Goal: Obtain resource: Obtain resource

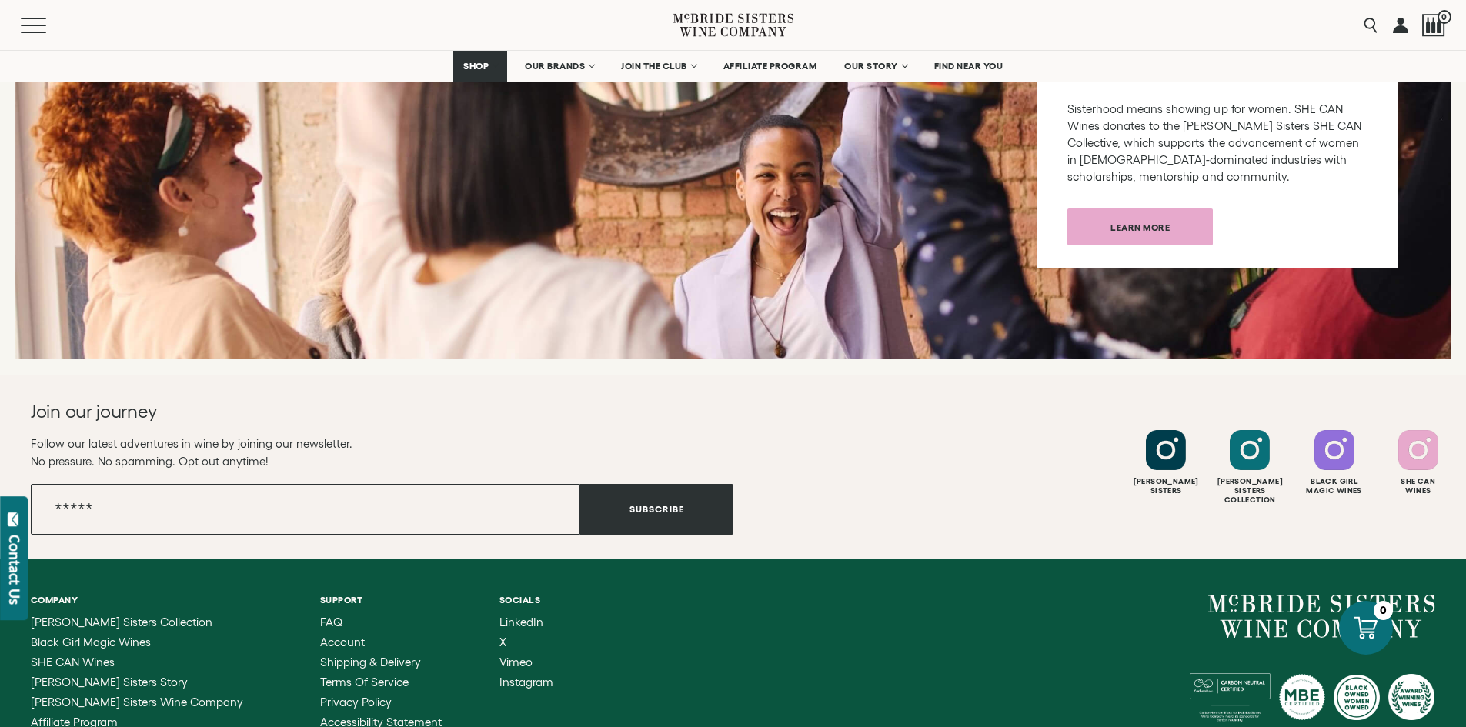
scroll to position [6102, 0]
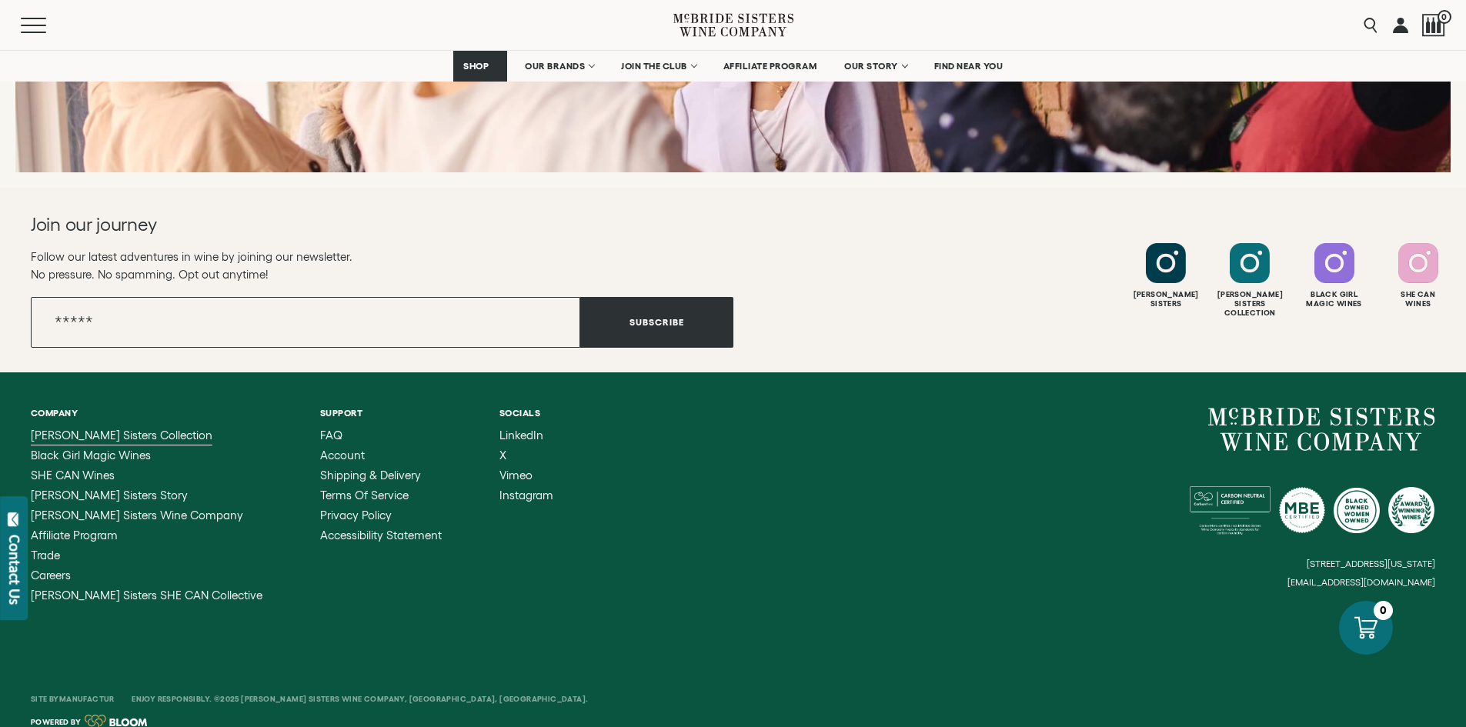
click at [99, 429] on span "[PERSON_NAME] Sisters Collection" at bounding box center [122, 435] width 182 height 13
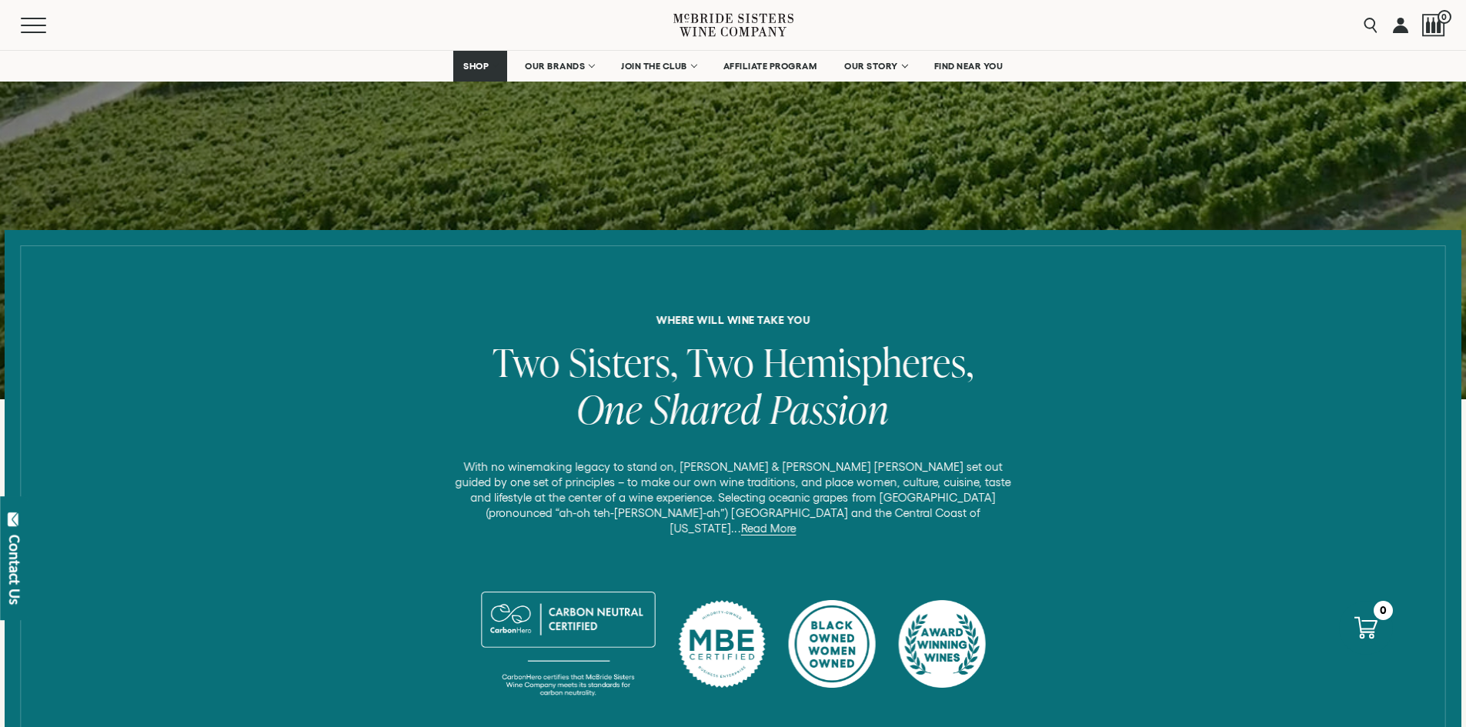
scroll to position [399, 0]
click at [796, 521] on link "Read More" at bounding box center [767, 528] width 55 height 14
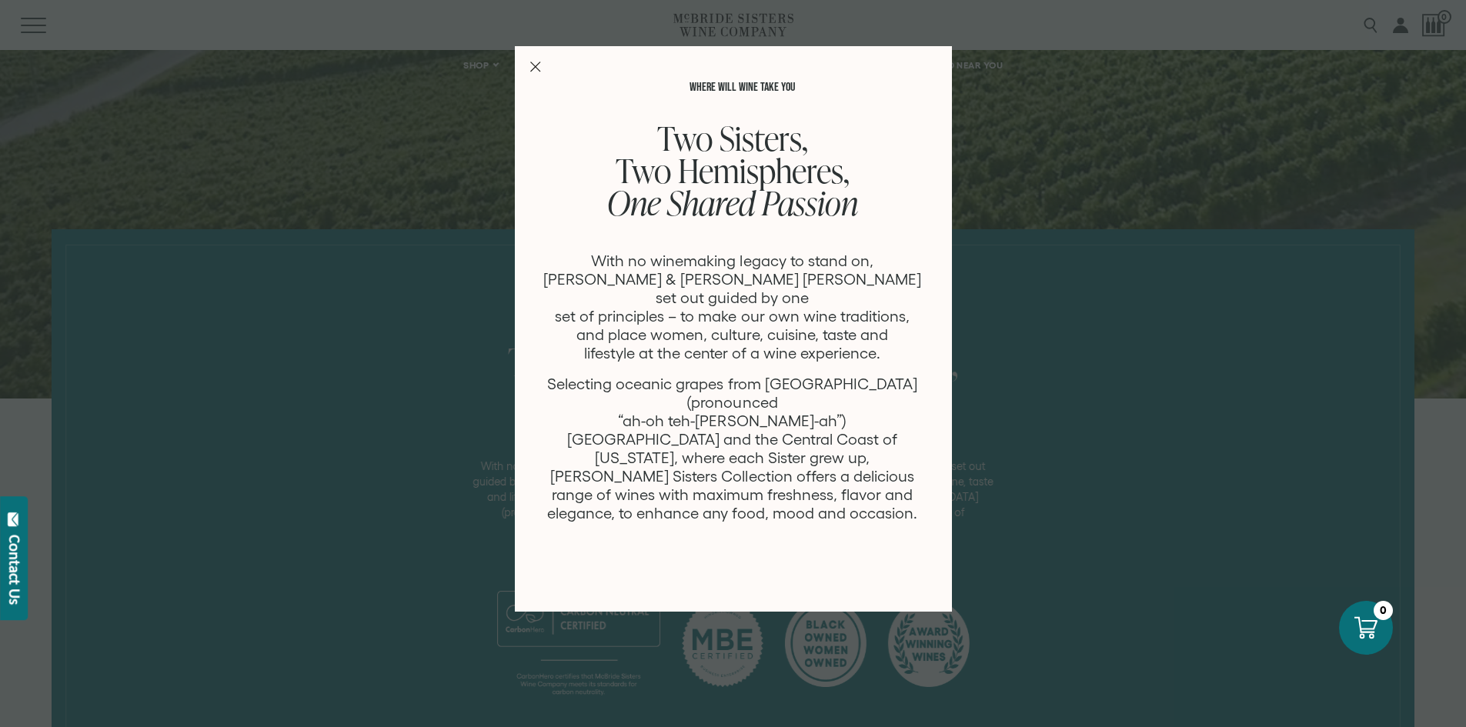
click at [530, 64] on icon "Close Modal" at bounding box center [535, 67] width 11 height 11
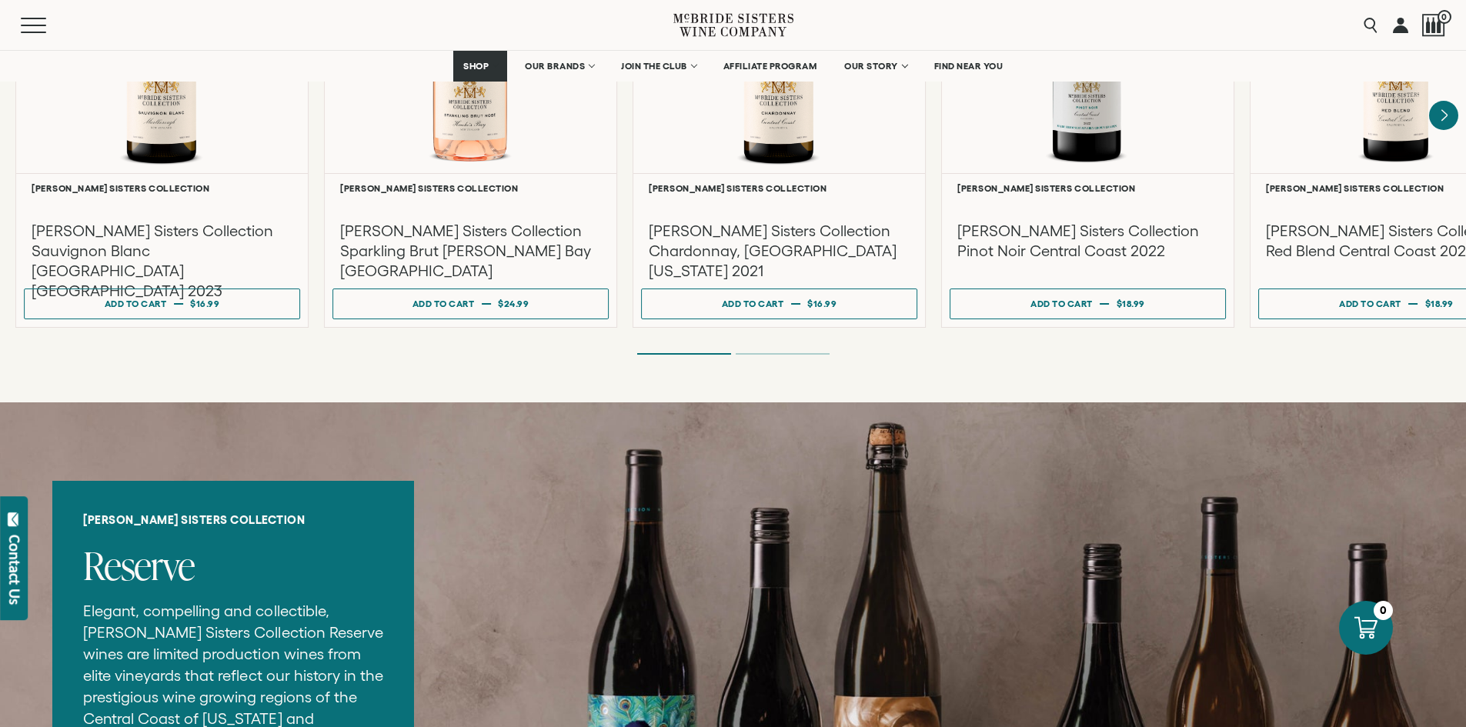
scroll to position [1434, 0]
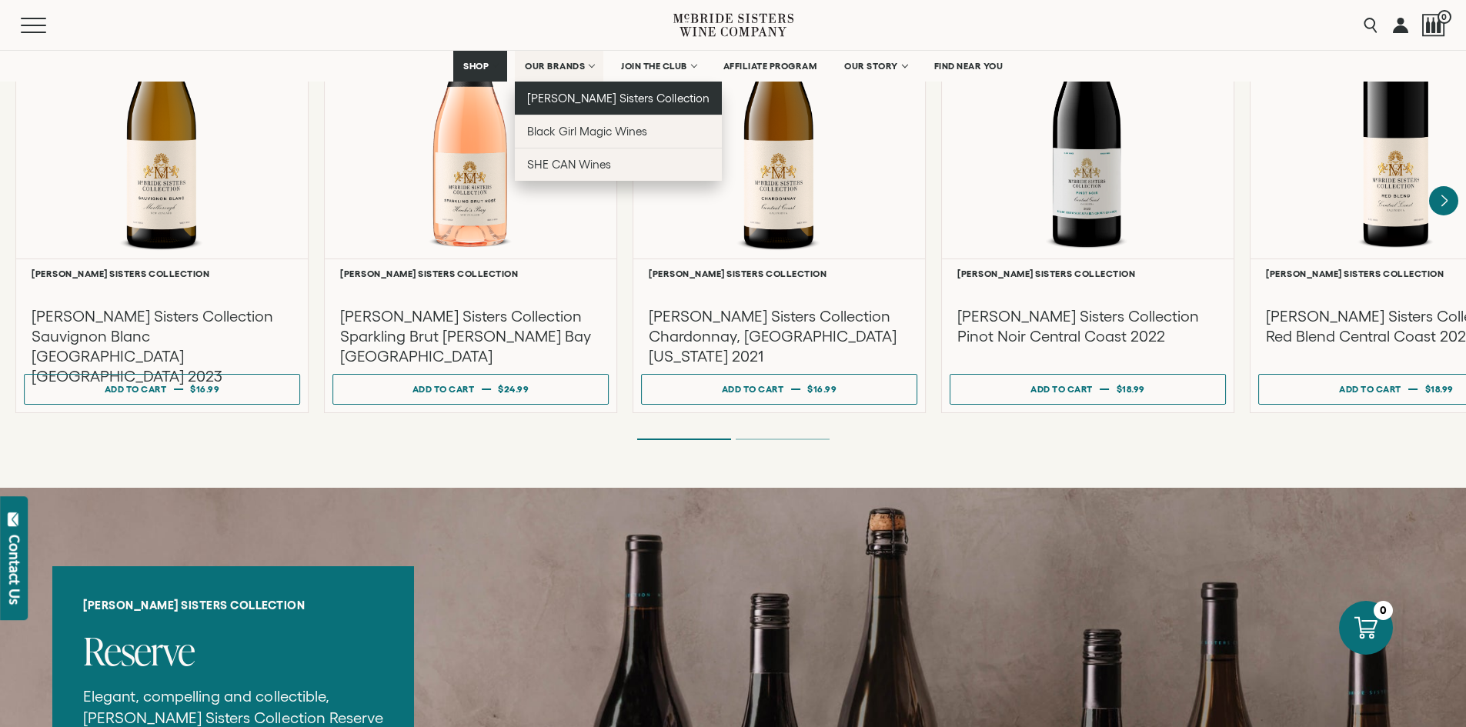
click at [578, 97] on span "[PERSON_NAME] Sisters Collection" at bounding box center [618, 98] width 182 height 13
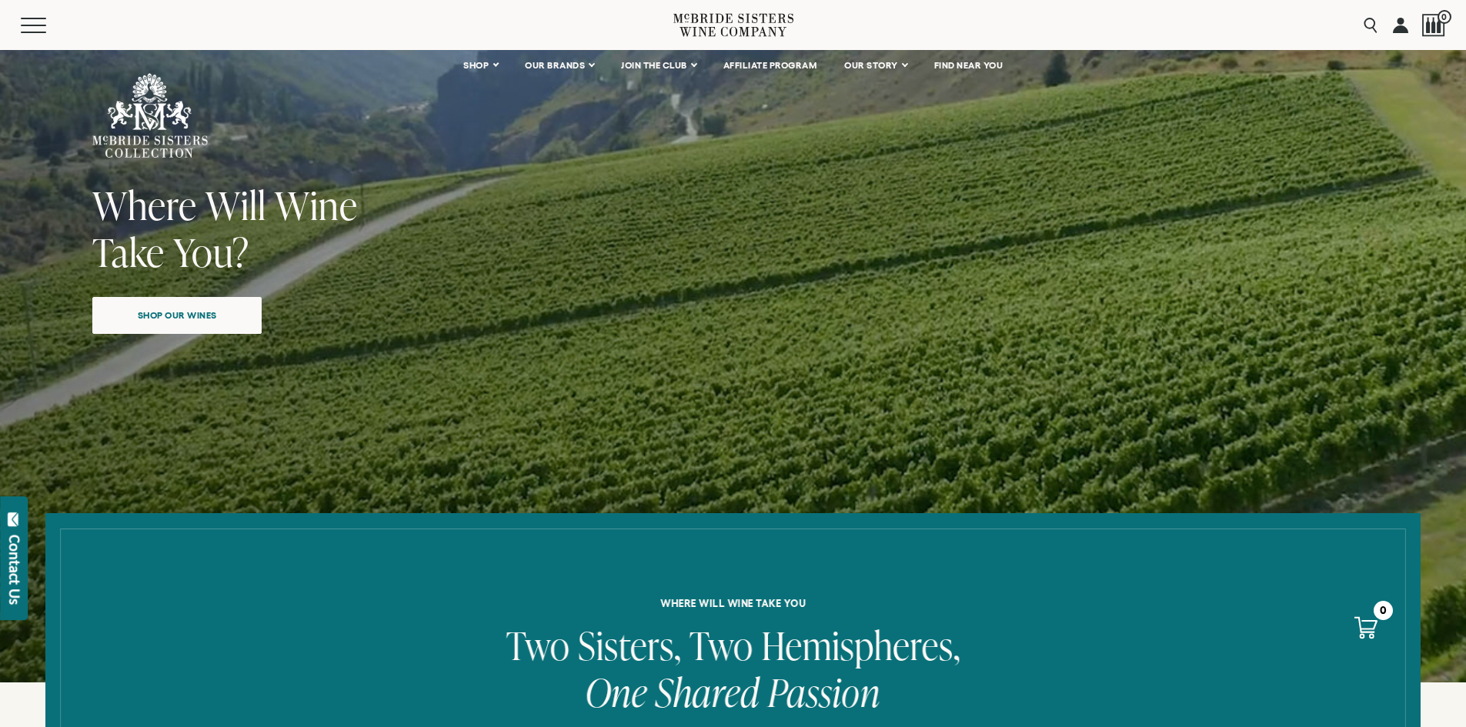
scroll to position [75, 0]
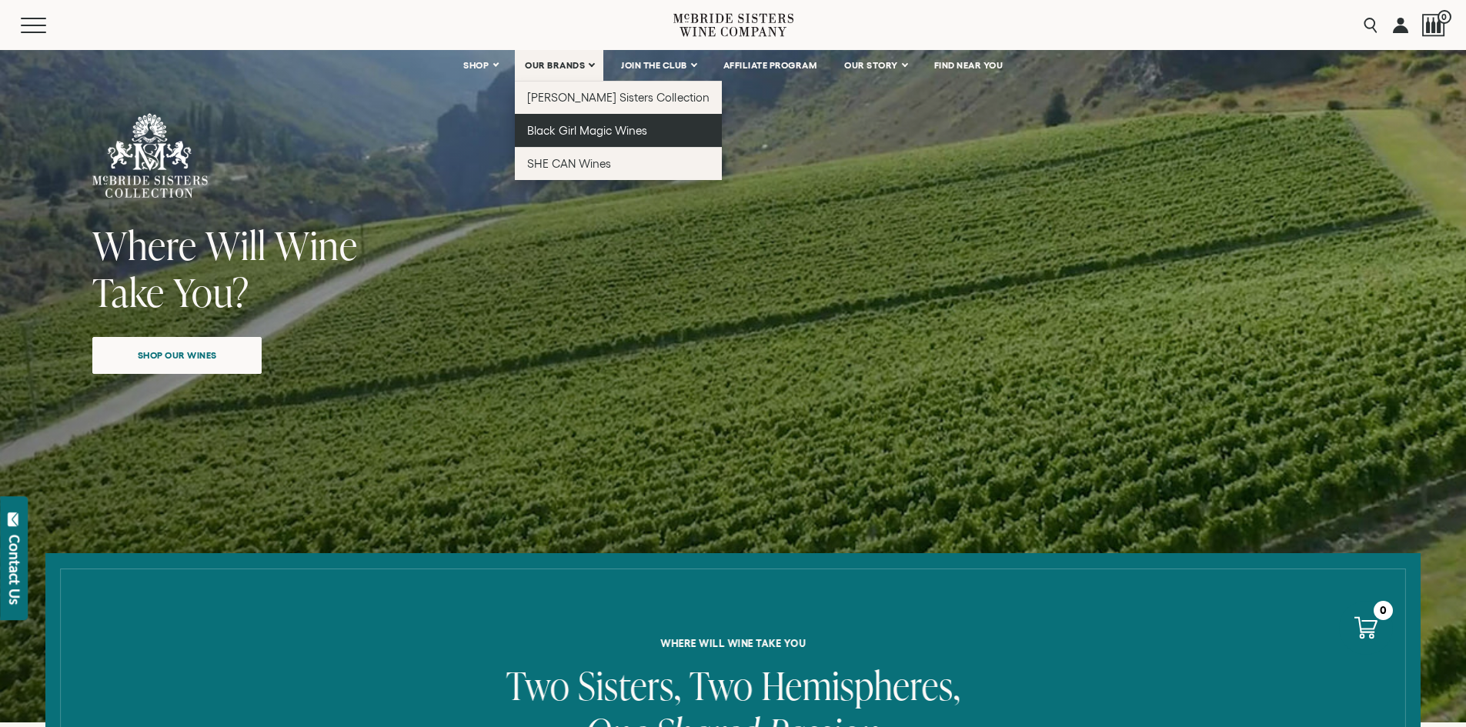
click at [576, 133] on span "Black Girl Magic Wines" at bounding box center [587, 130] width 120 height 13
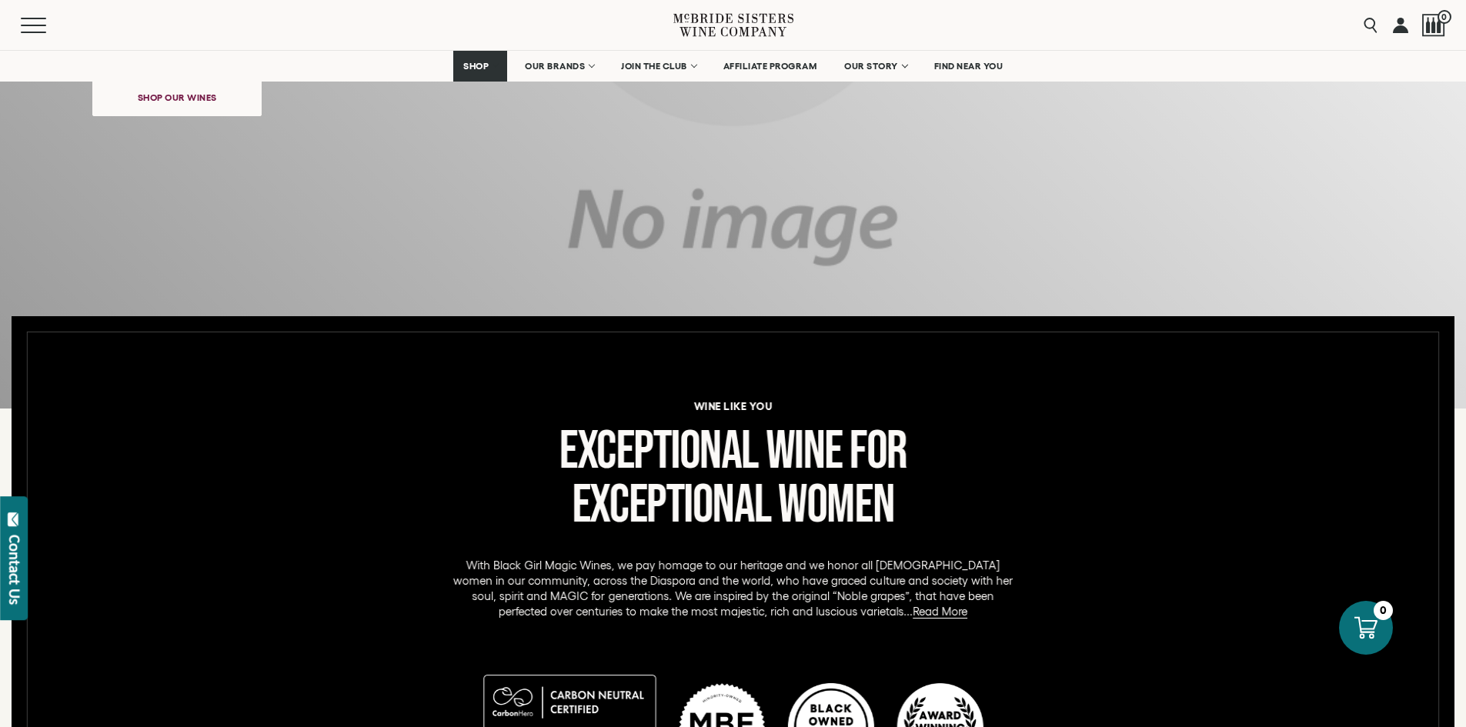
scroll to position [389, 0]
click at [484, 569] on p "With Black Girl Magic Wines, we pay homage to our heritage and we honor all Bla…" at bounding box center [732, 588] width 569 height 62
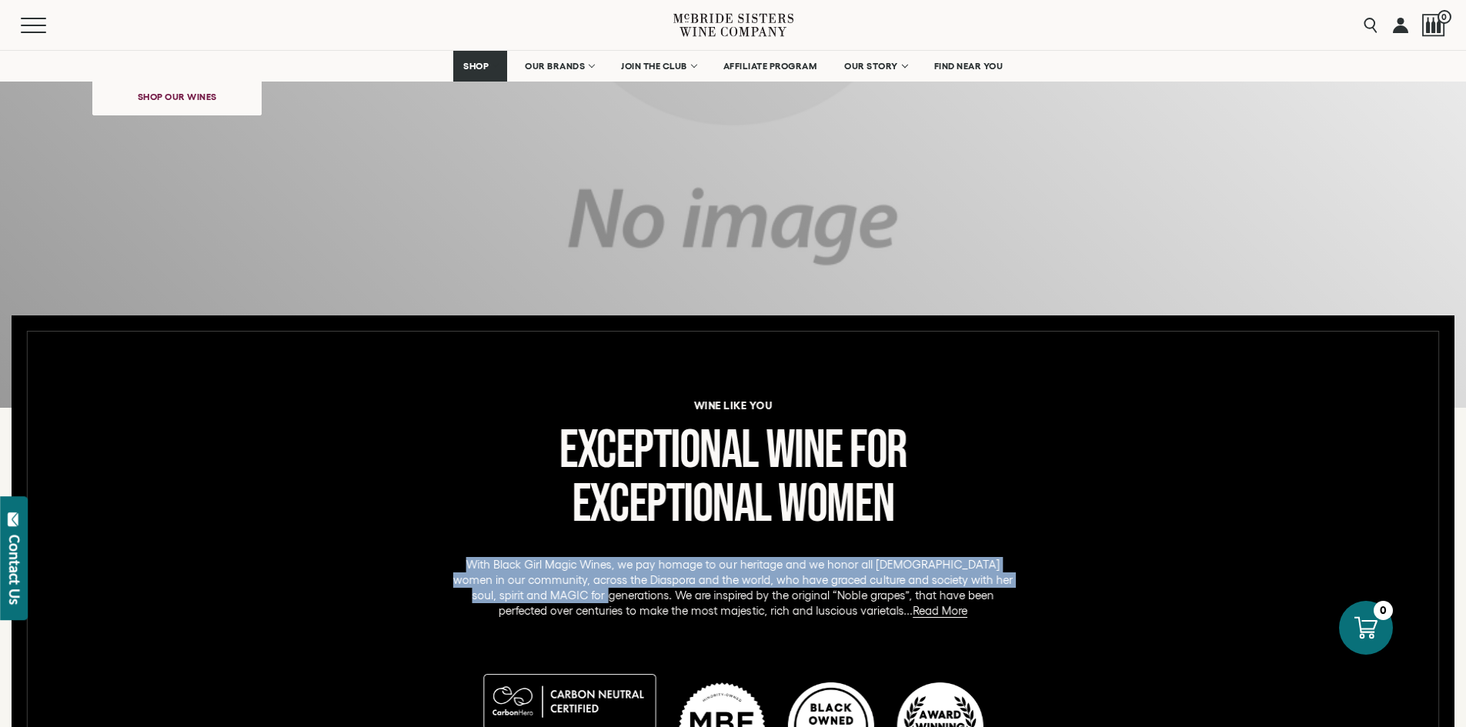
drag, startPoint x: 479, startPoint y: 564, endPoint x: 571, endPoint y: 592, distance: 95.7
click at [571, 592] on p "With Black Girl Magic Wines, we pay homage to our heritage and we honor all Bla…" at bounding box center [732, 588] width 569 height 62
copy p "With Black Girl Magic Wines, we pay homage to our heritage and we honor all Bla…"
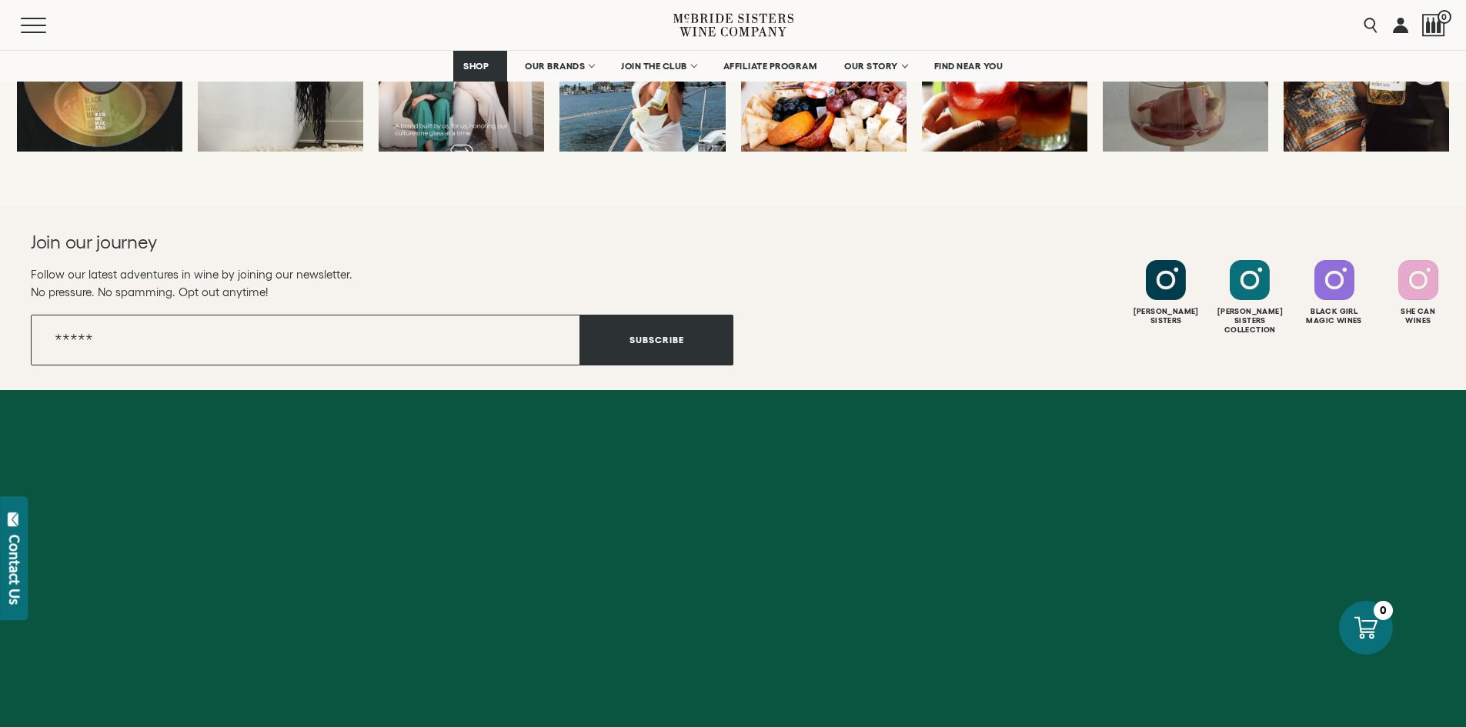
scroll to position [4210, 0]
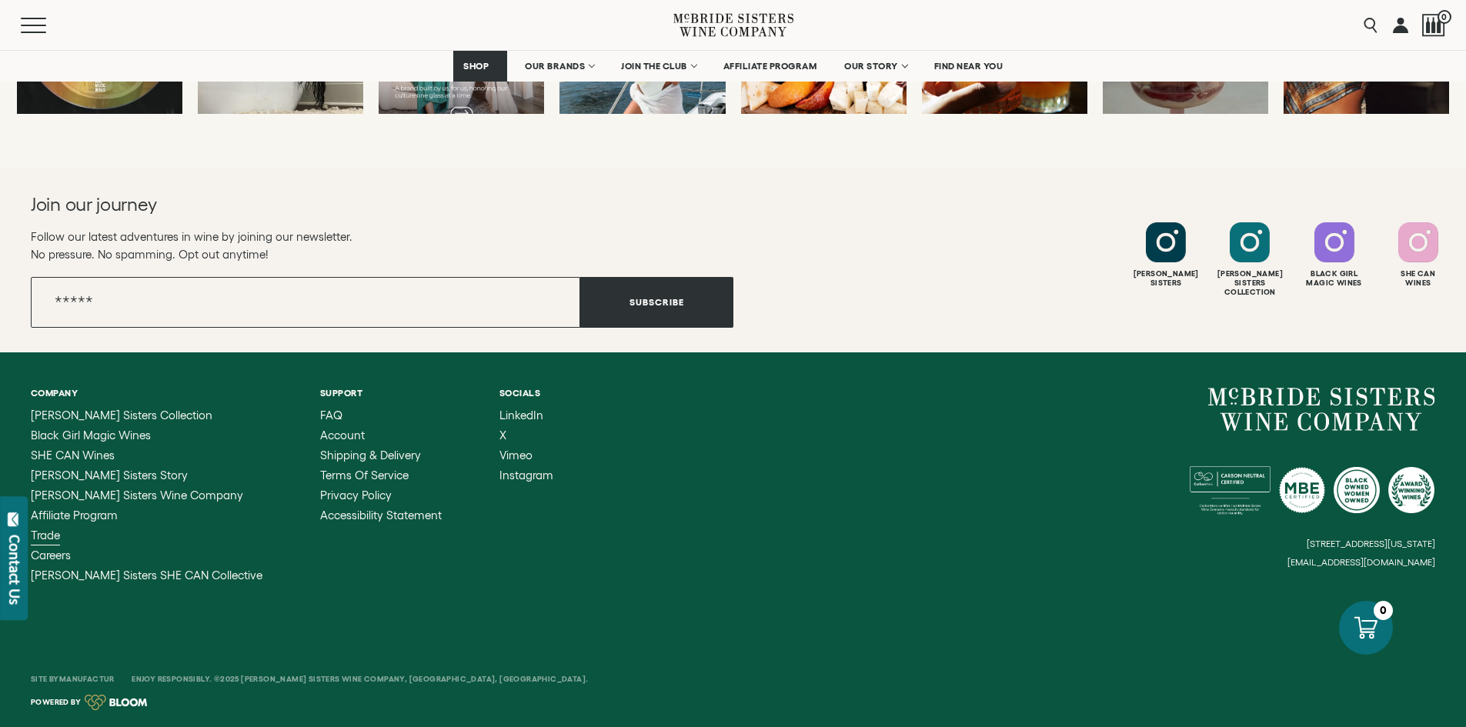
click at [52, 536] on span "Trade" at bounding box center [45, 535] width 29 height 13
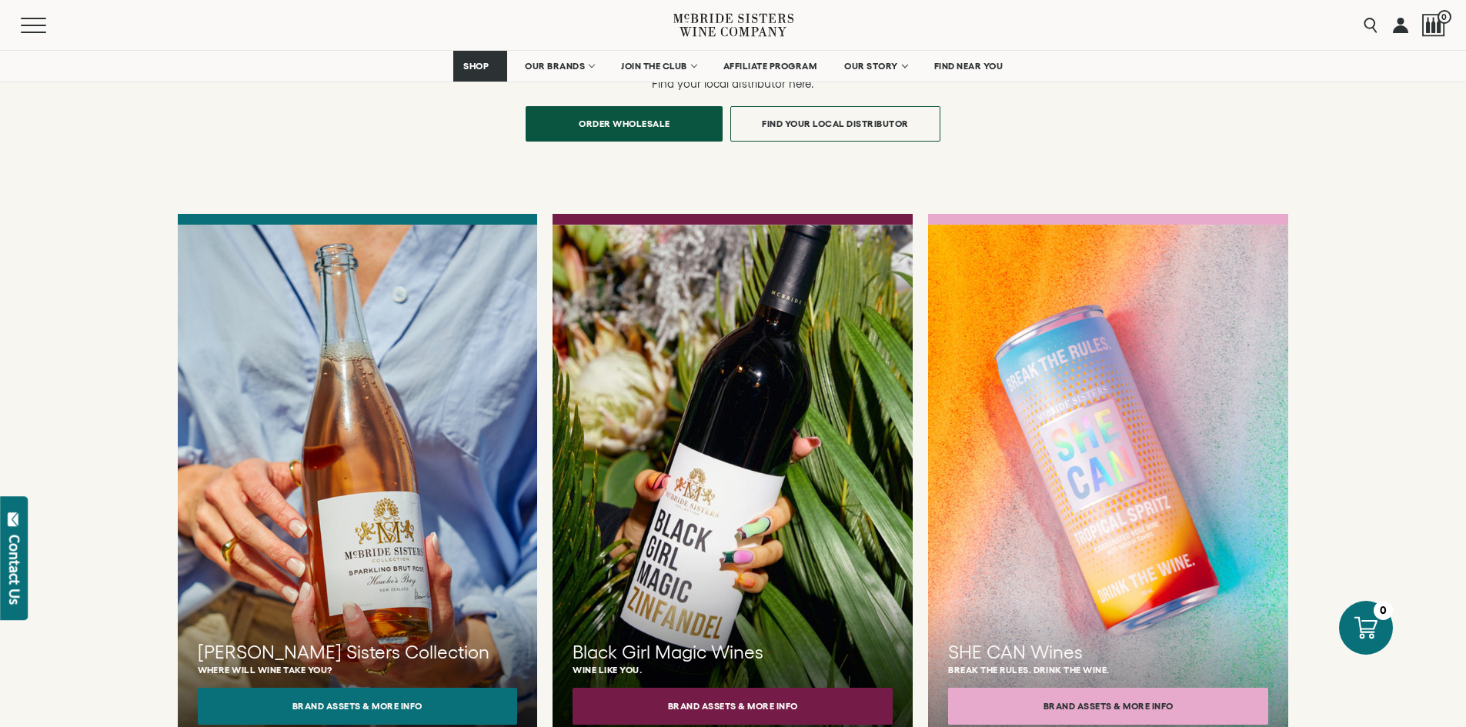
scroll to position [1170, 0]
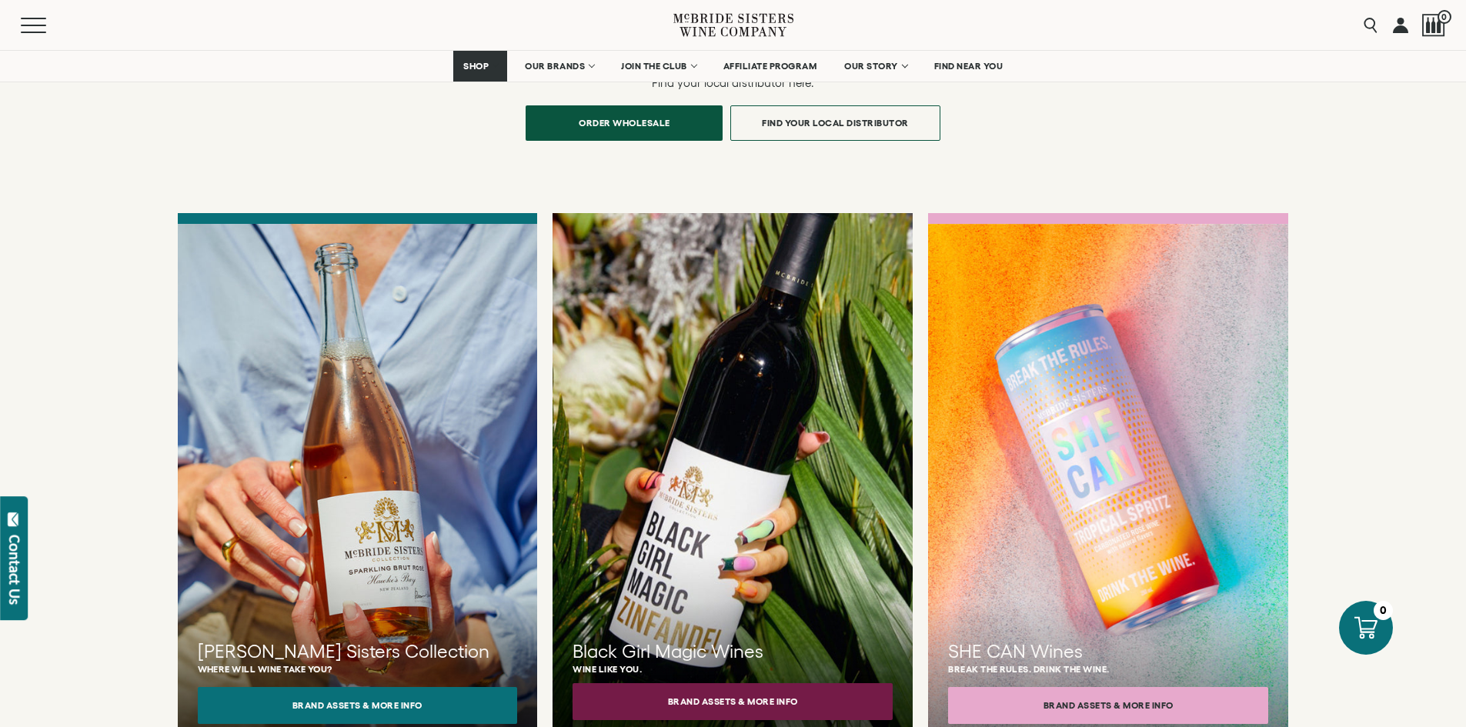
click at [709, 686] on button "Brand Assets & More Info" at bounding box center [732, 701] width 320 height 37
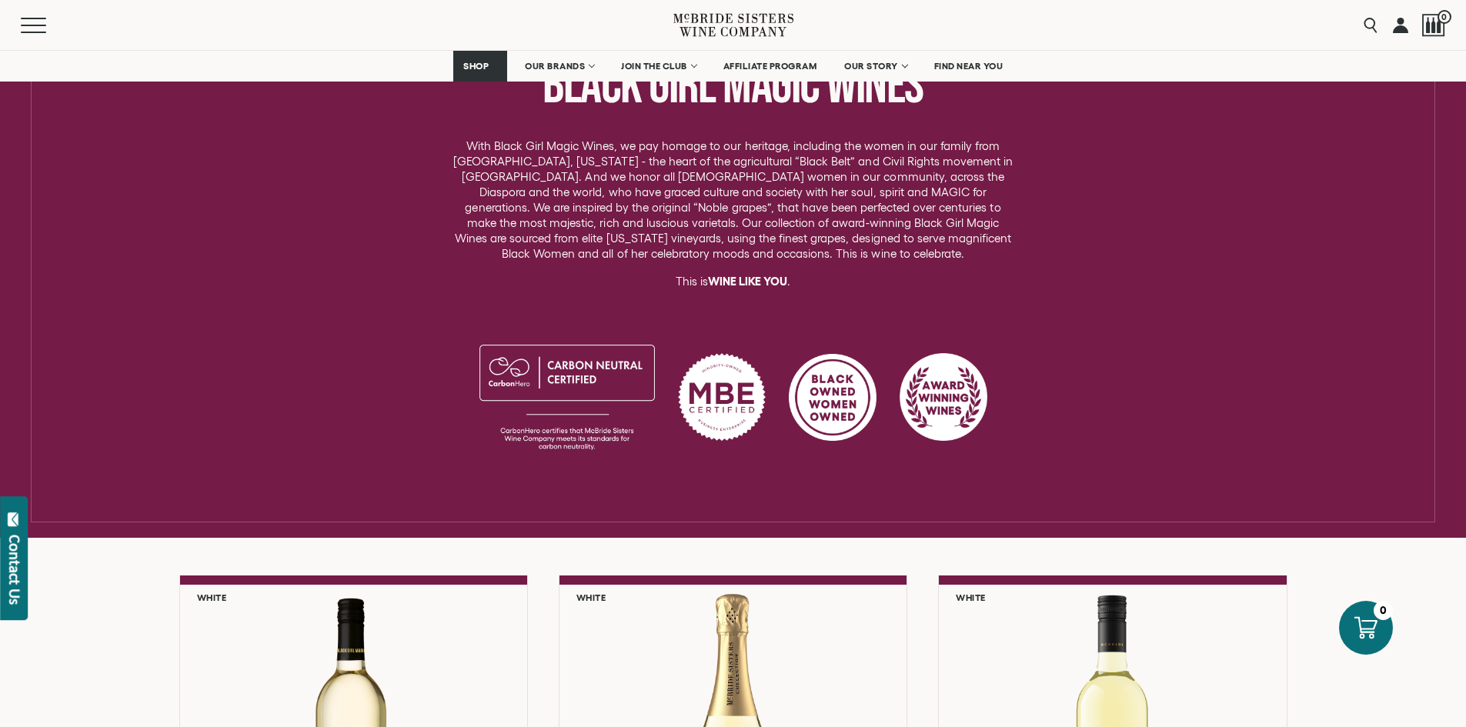
scroll to position [616, 0]
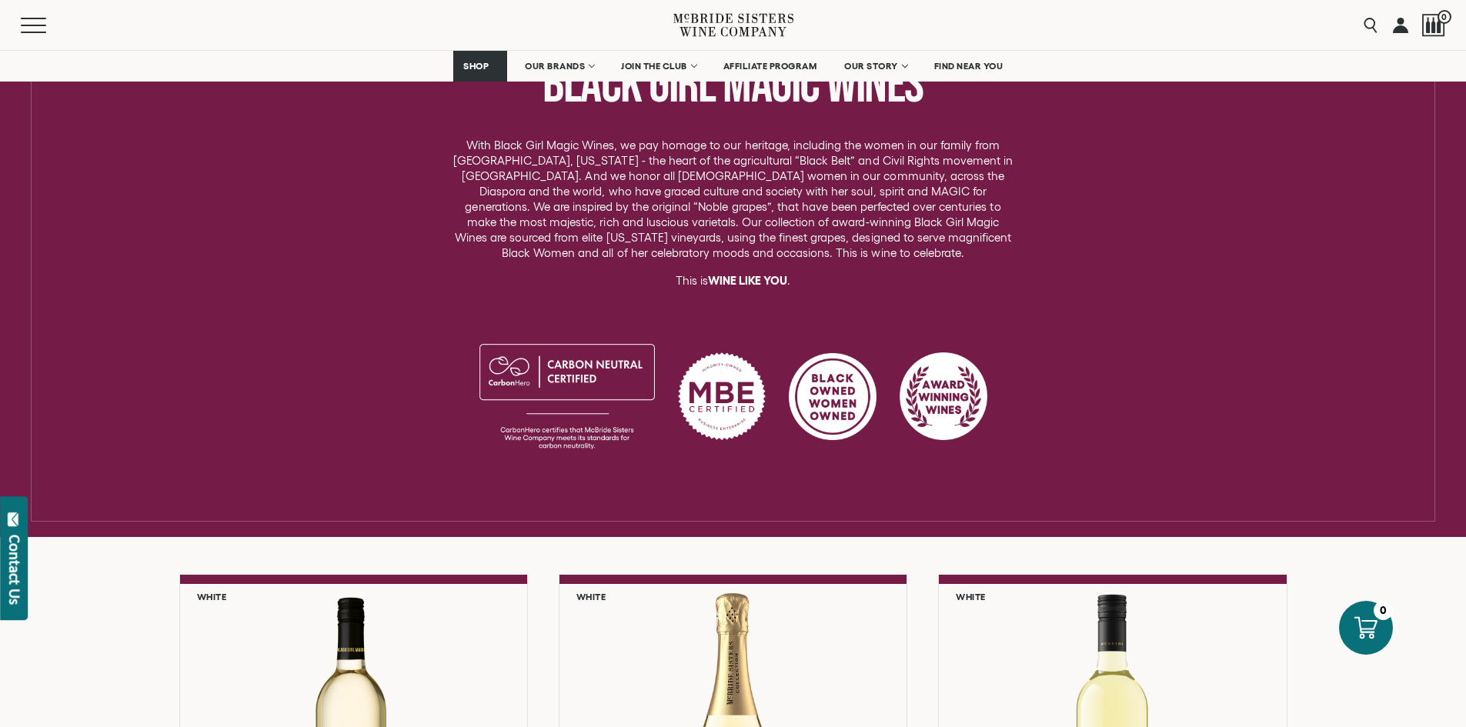
click at [723, 409] on div at bounding box center [722, 396] width 88 height 108
click at [728, 403] on div at bounding box center [722, 396] width 88 height 108
click at [713, 408] on div at bounding box center [722, 396] width 88 height 108
drag, startPoint x: 713, startPoint y: 408, endPoint x: 707, endPoint y: 413, distance: 8.2
click at [707, 413] on div at bounding box center [722, 396] width 88 height 108
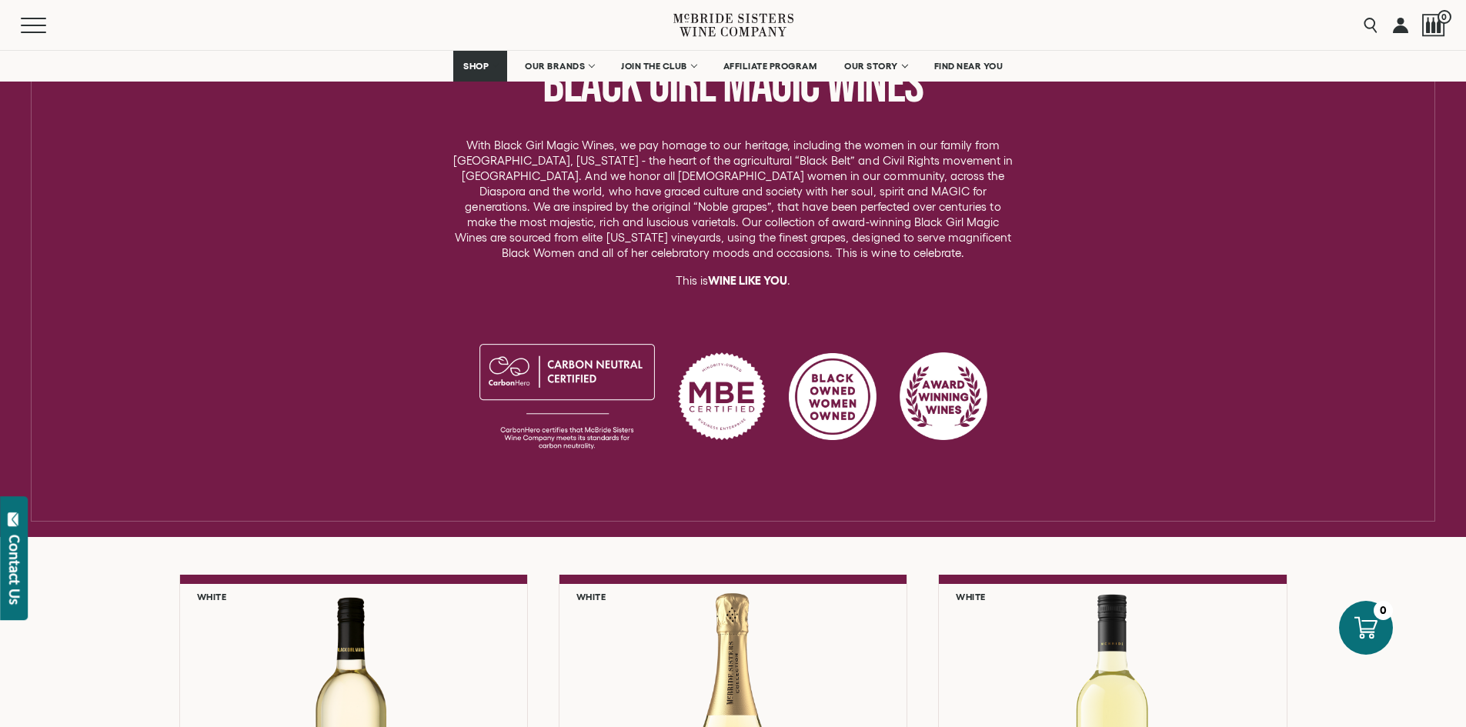
click at [841, 392] on div at bounding box center [833, 396] width 88 height 108
click at [956, 386] on div at bounding box center [943, 396] width 88 height 108
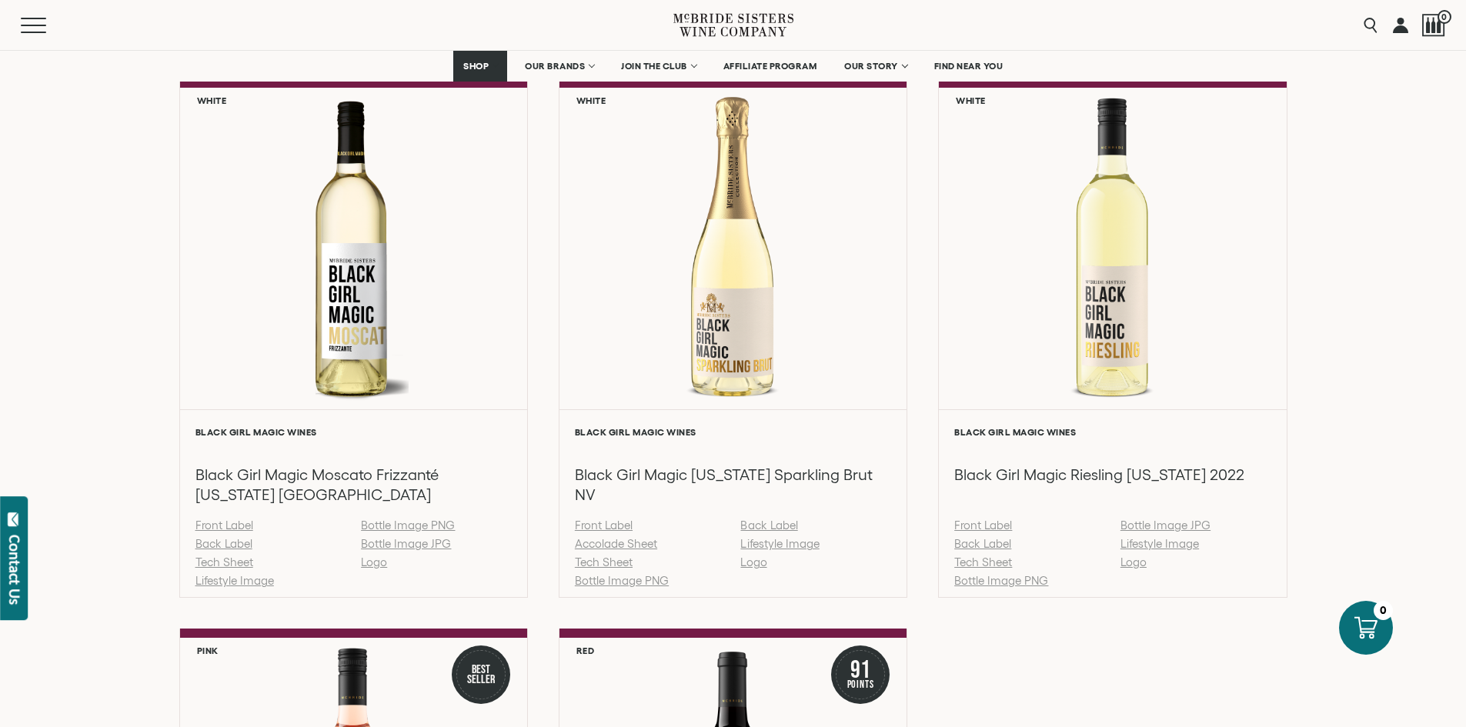
scroll to position [1113, 0]
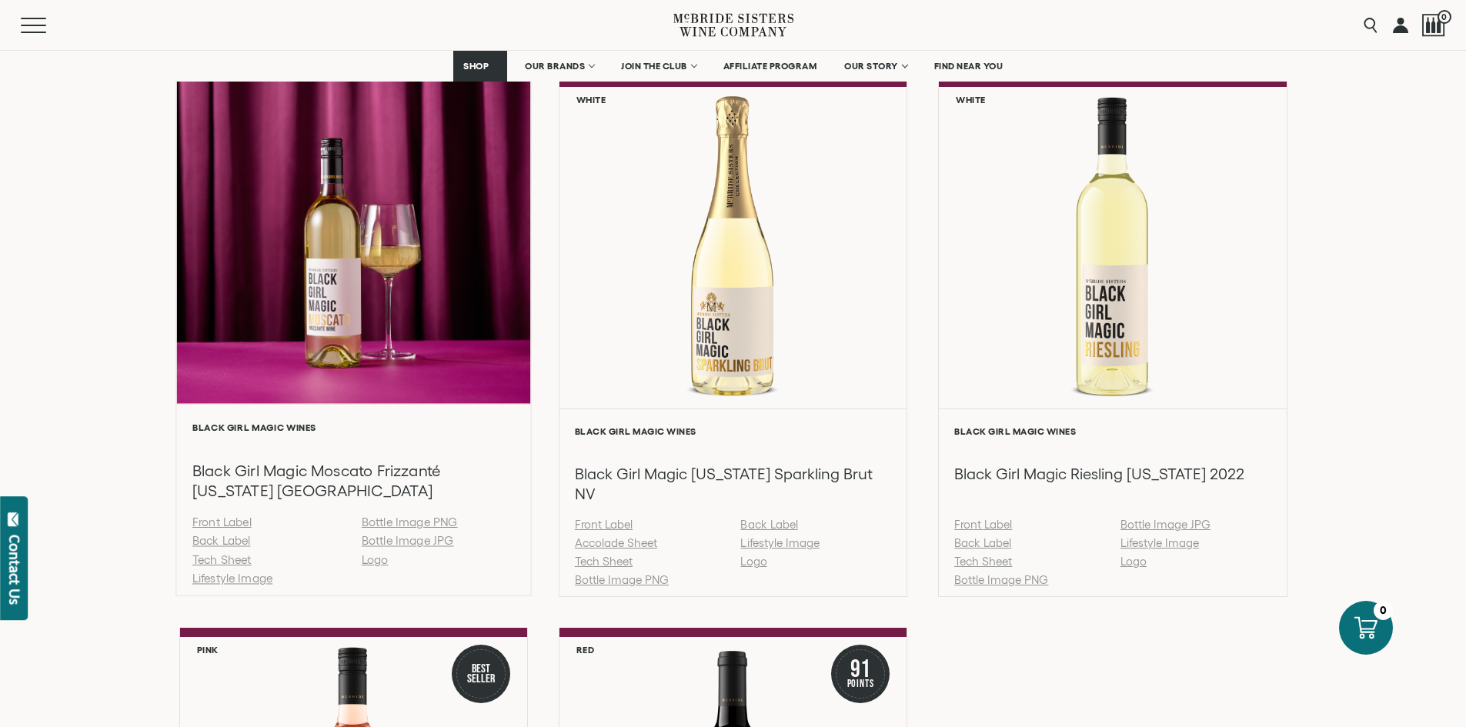
click at [218, 562] on link "Tech Sheet" at bounding box center [221, 559] width 59 height 13
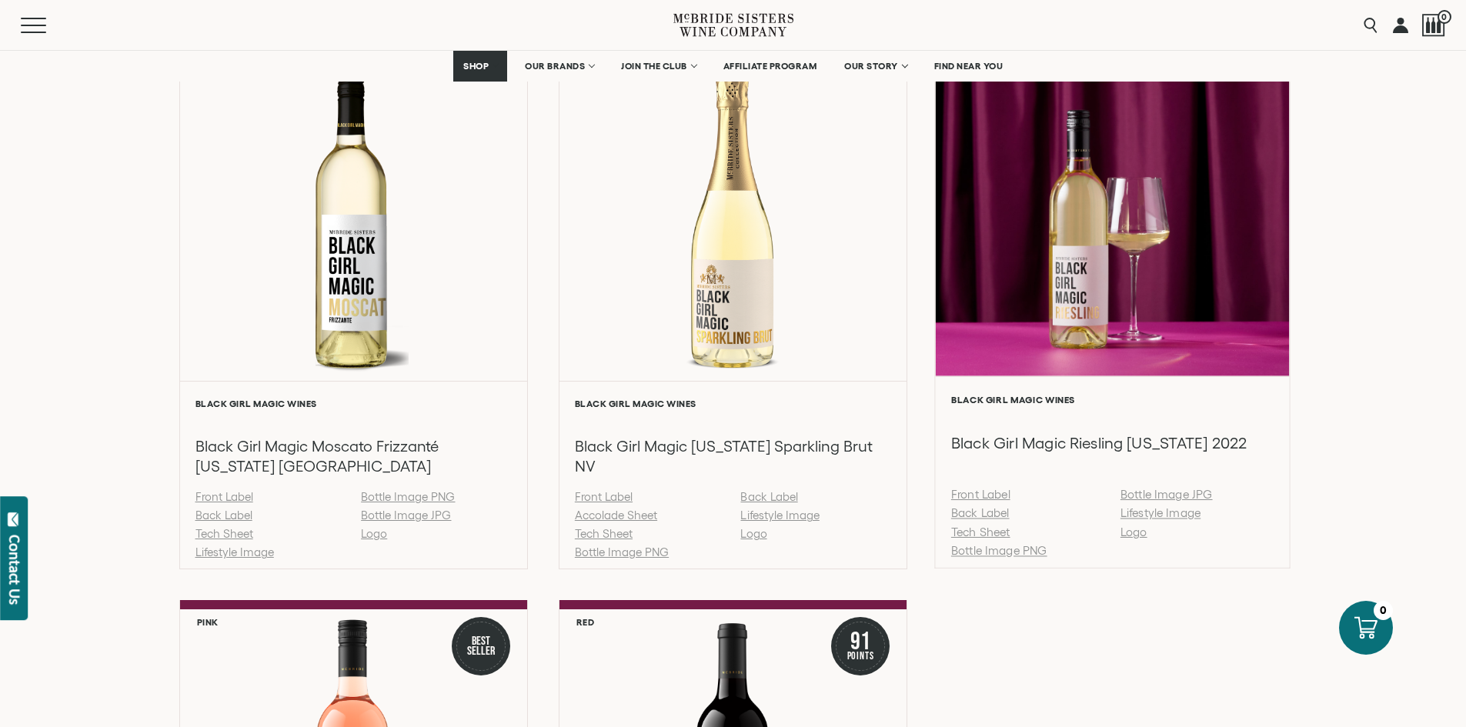
scroll to position [1142, 0]
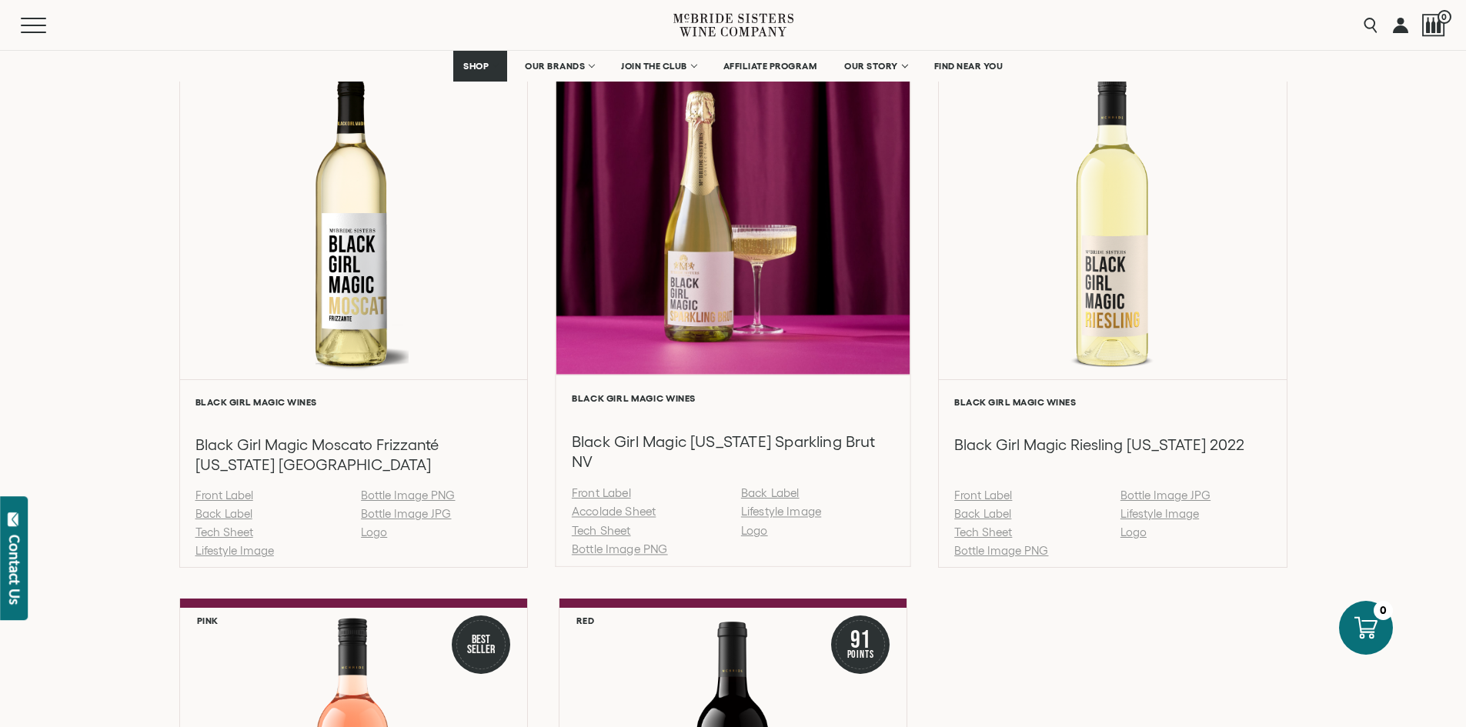
click at [608, 529] on link "Tech Sheet" at bounding box center [601, 530] width 59 height 13
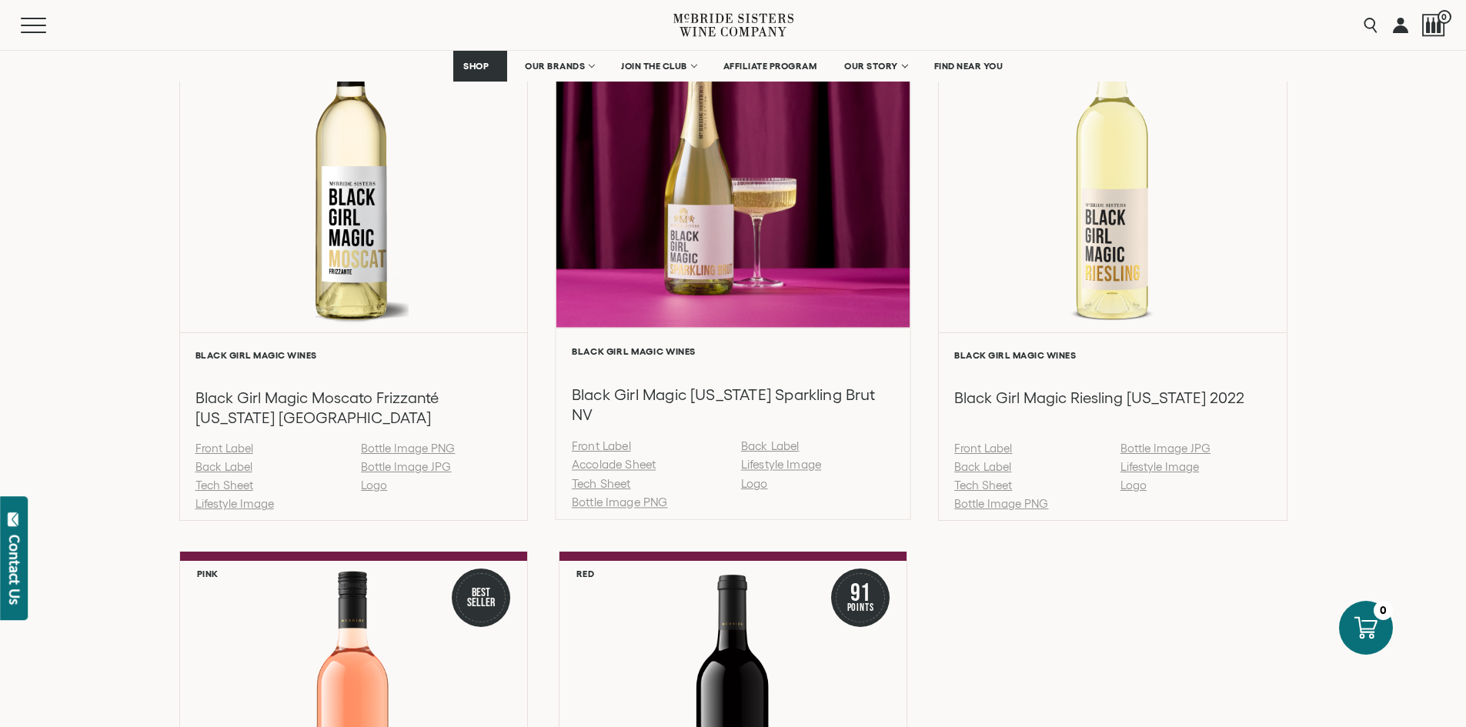
scroll to position [1178, 0]
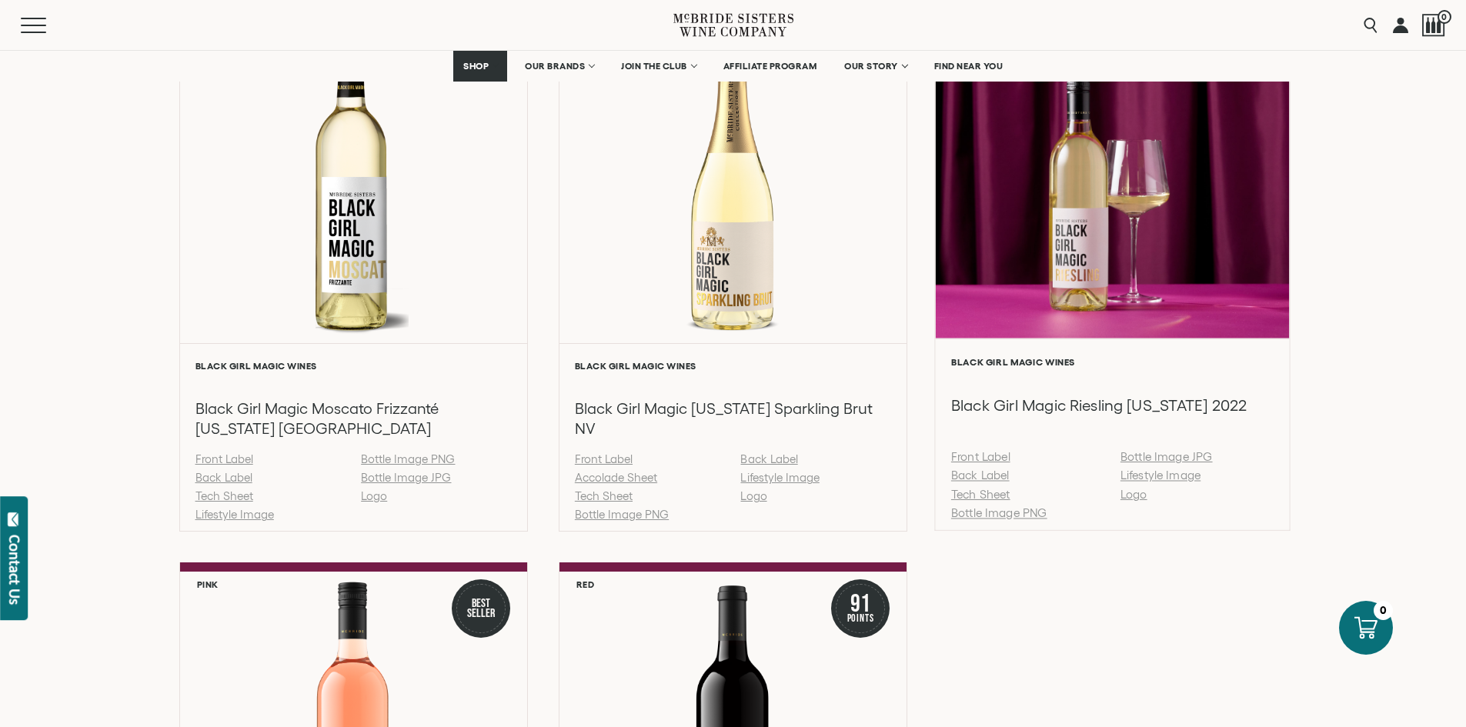
click at [982, 492] on link "Tech Sheet" at bounding box center [980, 494] width 59 height 13
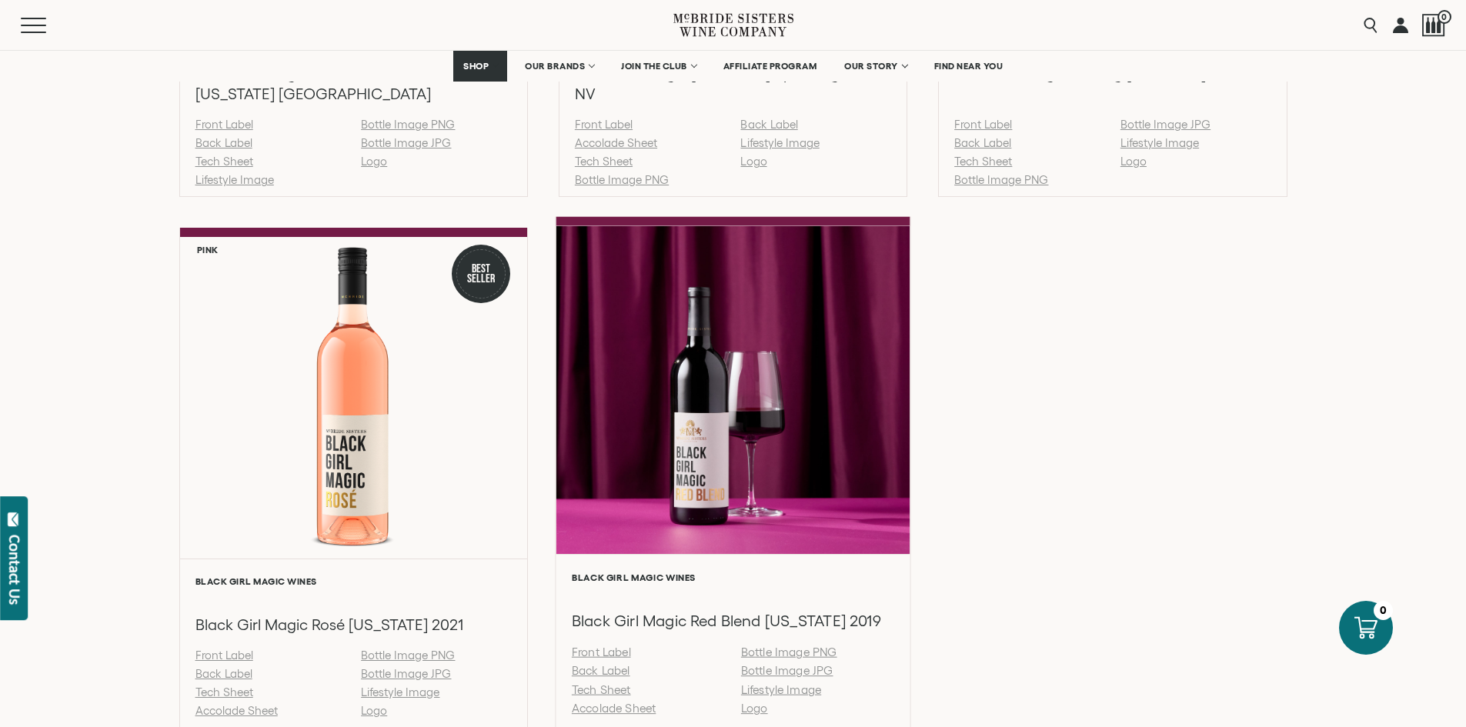
scroll to position [1516, 0]
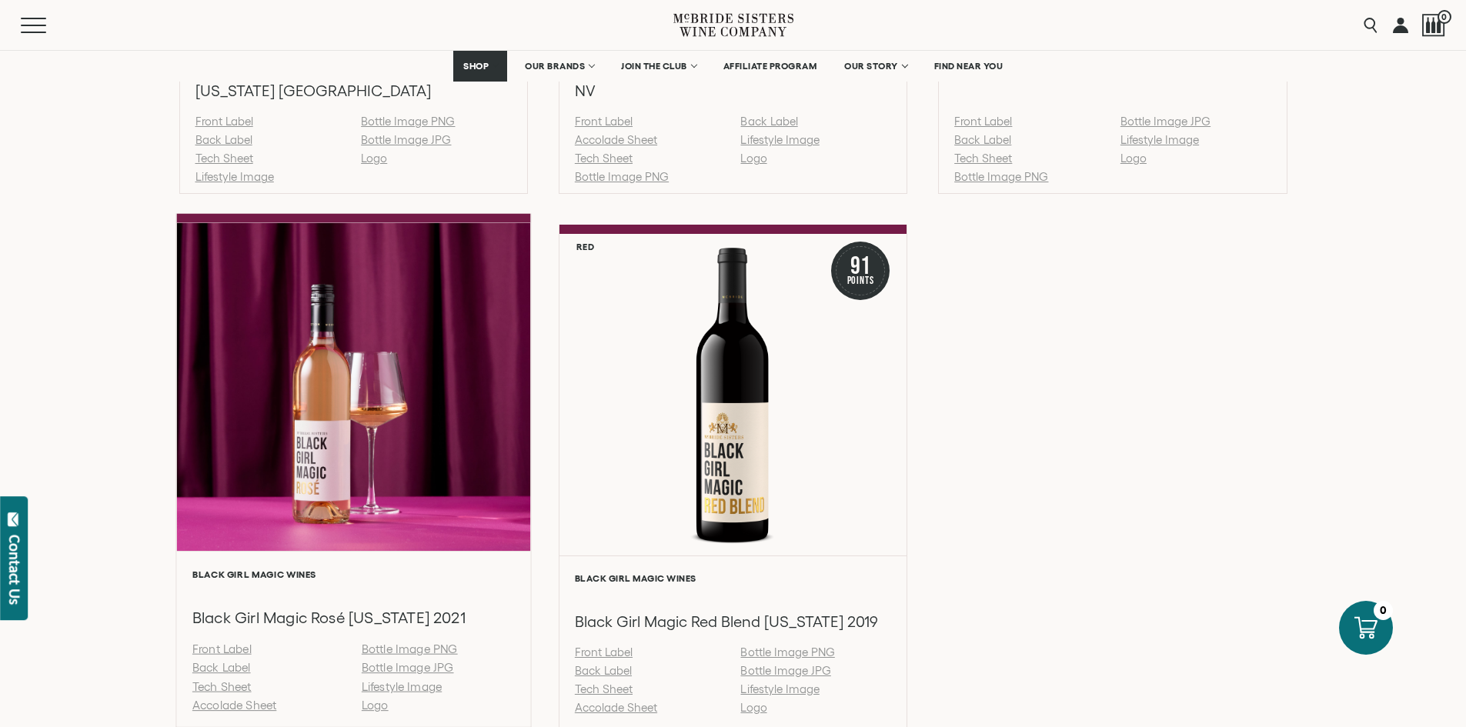
click at [225, 686] on link "Tech Sheet" at bounding box center [221, 686] width 59 height 13
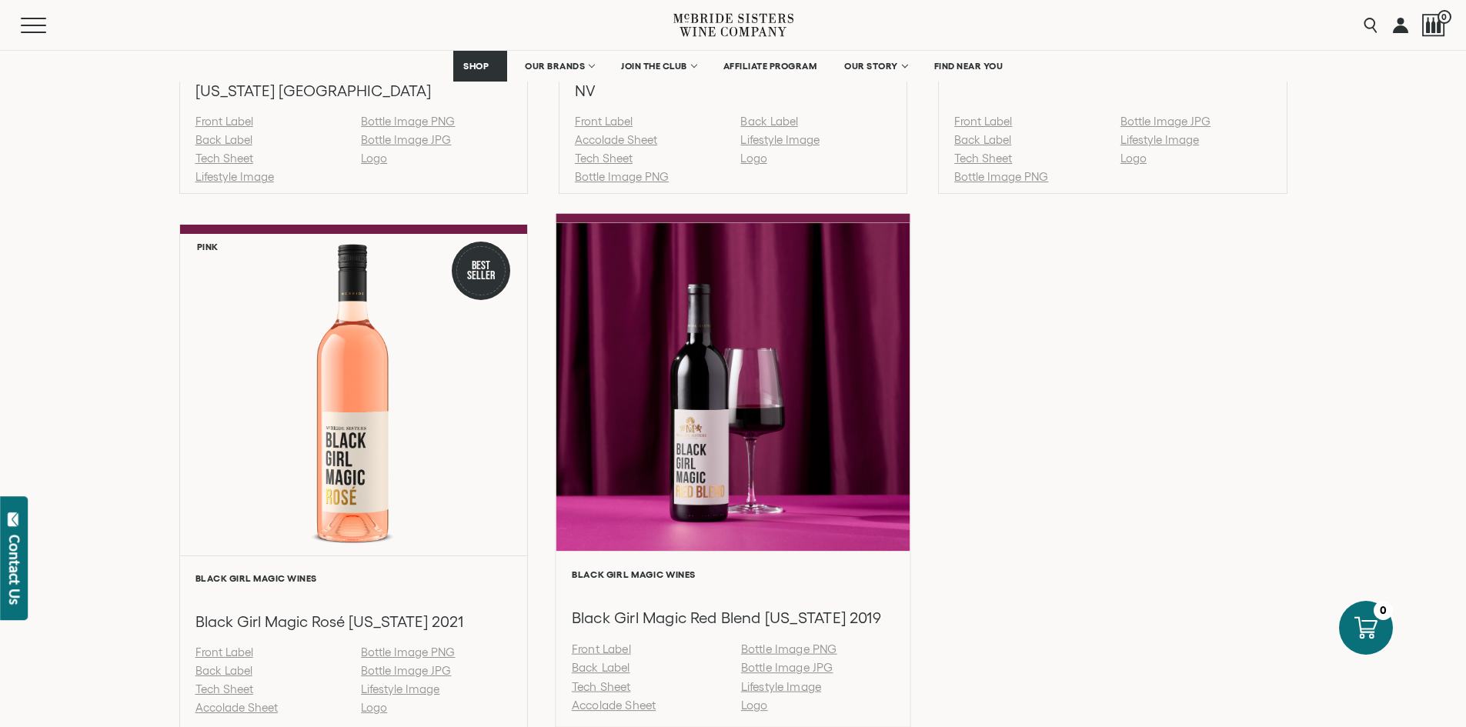
click at [608, 686] on link "Tech Sheet" at bounding box center [601, 686] width 59 height 13
